Goal: Find specific page/section: Find specific page/section

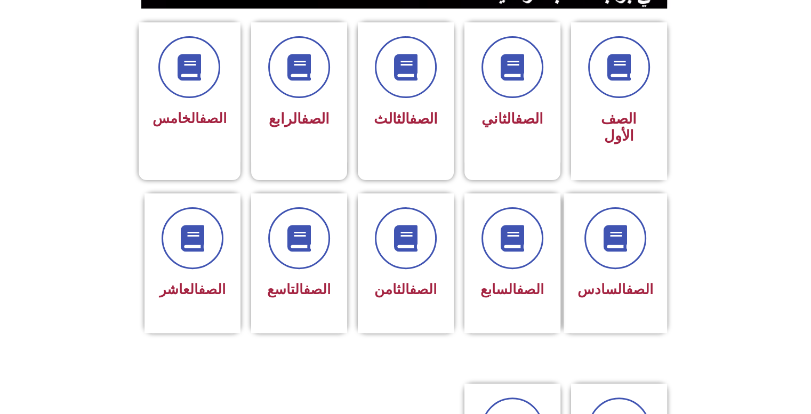
scroll to position [279, 0]
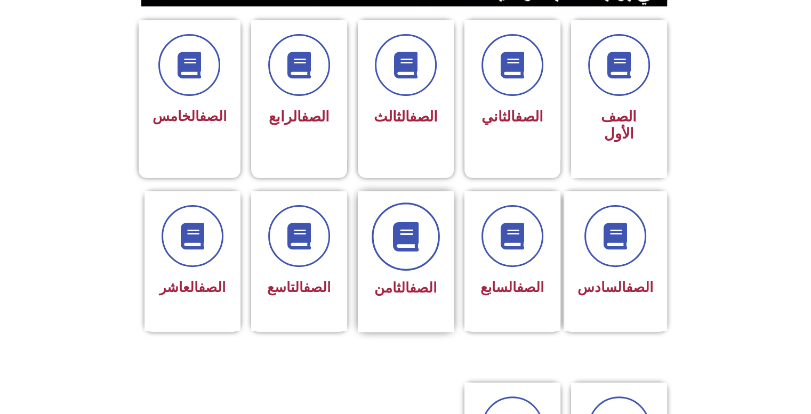
click at [410, 230] on icon at bounding box center [405, 236] width 29 height 29
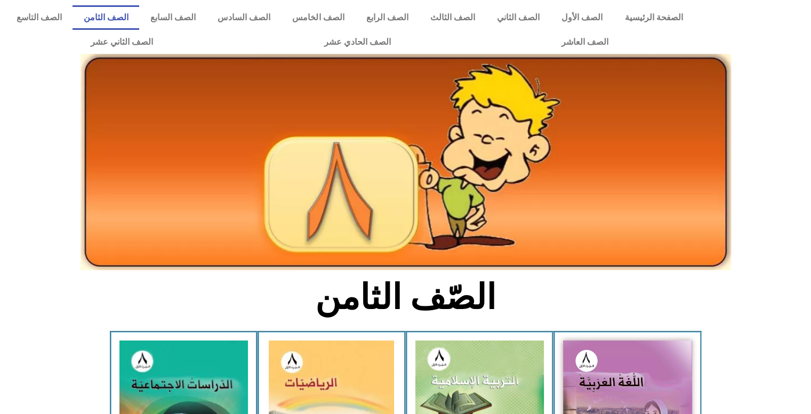
scroll to position [150, 0]
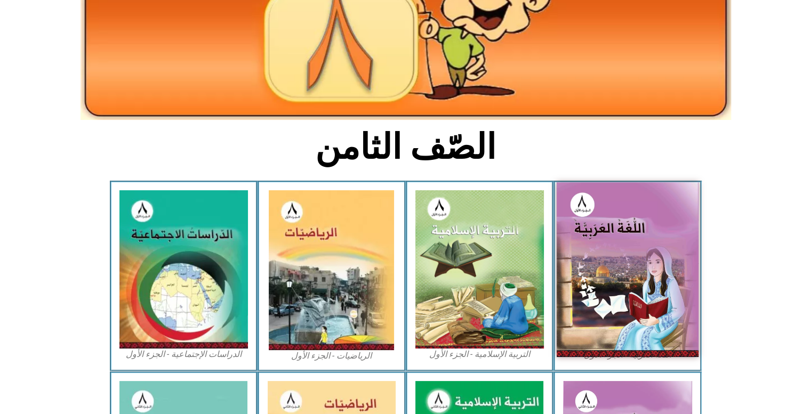
click at [637, 233] on img at bounding box center [628, 269] width 142 height 174
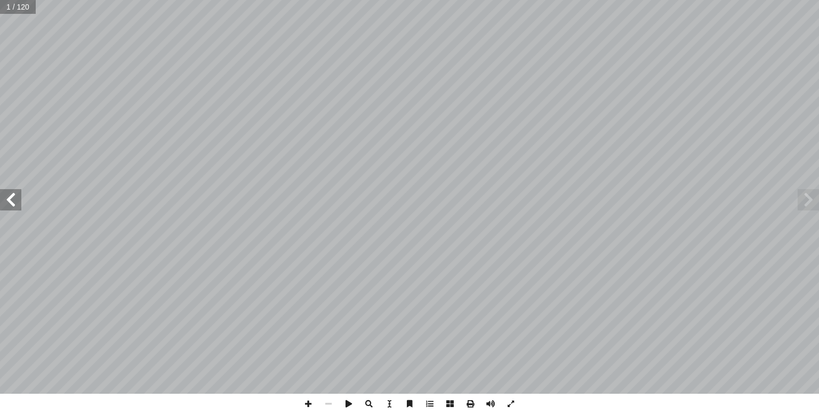
click at [4, 201] on span at bounding box center [10, 199] width 21 height 21
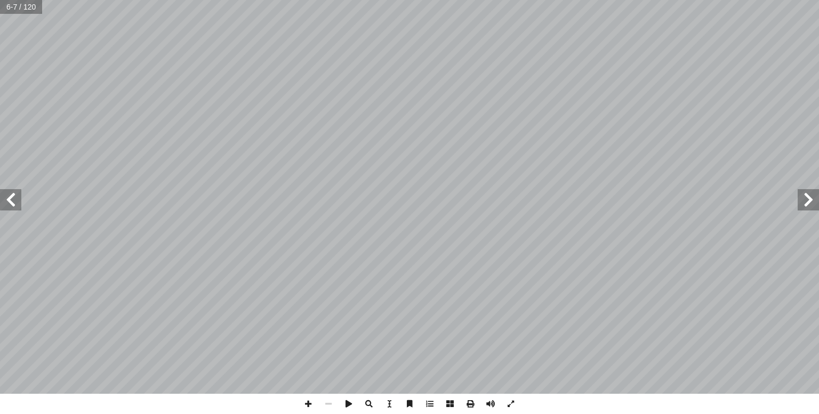
click at [4, 201] on span at bounding box center [10, 199] width 21 height 21
click at [5, 201] on span at bounding box center [10, 199] width 21 height 21
click at [14, 201] on span at bounding box center [10, 199] width 21 height 21
click at [309, 402] on span at bounding box center [308, 404] width 20 height 20
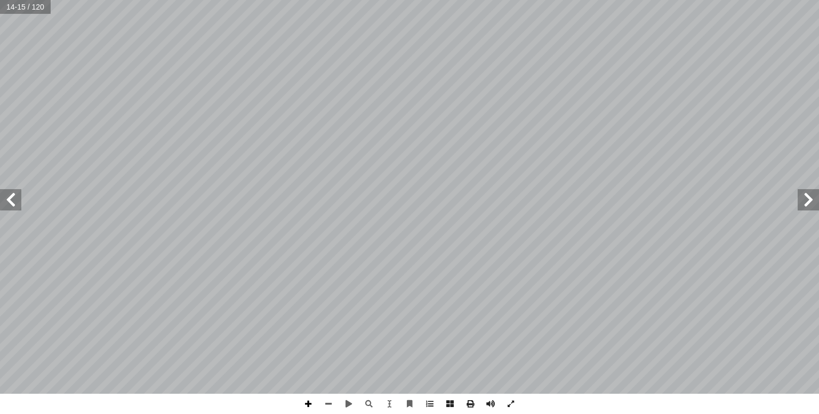
click at [306, 404] on span at bounding box center [308, 404] width 20 height 20
click at [514, 402] on span at bounding box center [511, 404] width 20 height 20
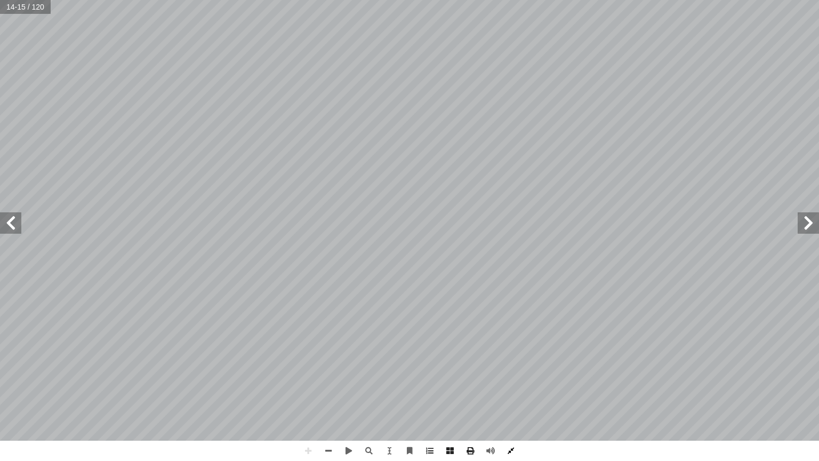
click at [510, 414] on span at bounding box center [511, 451] width 20 height 20
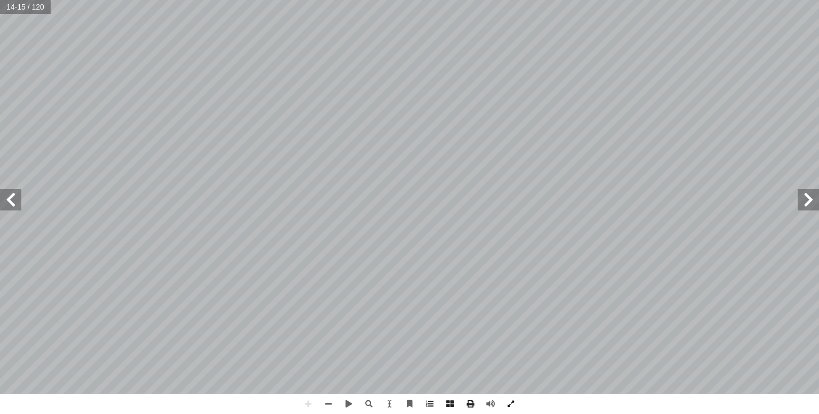
click at [516, 399] on span at bounding box center [511, 404] width 20 height 20
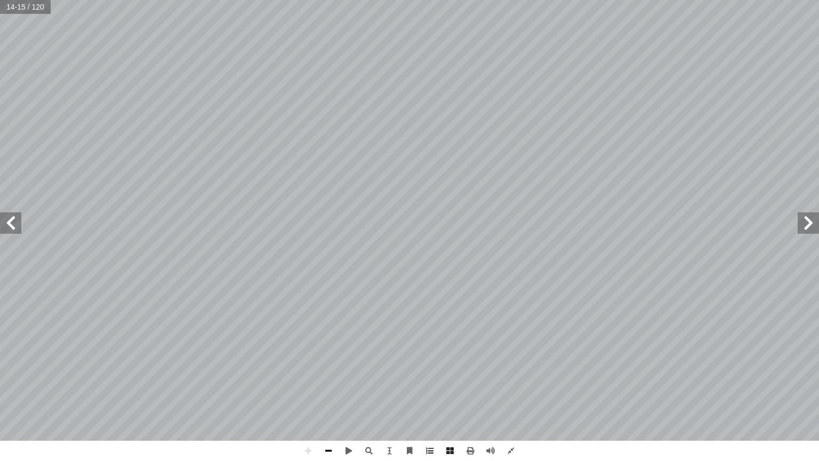
click at [335, 414] on span at bounding box center [328, 451] width 20 height 20
click at [331, 414] on span at bounding box center [328, 451] width 20 height 20
click at [326, 414] on span at bounding box center [328, 451] width 20 height 20
click at [15, 217] on span at bounding box center [10, 222] width 21 height 21
click at [17, 218] on span at bounding box center [10, 222] width 21 height 21
